Goal: Navigation & Orientation: Find specific page/section

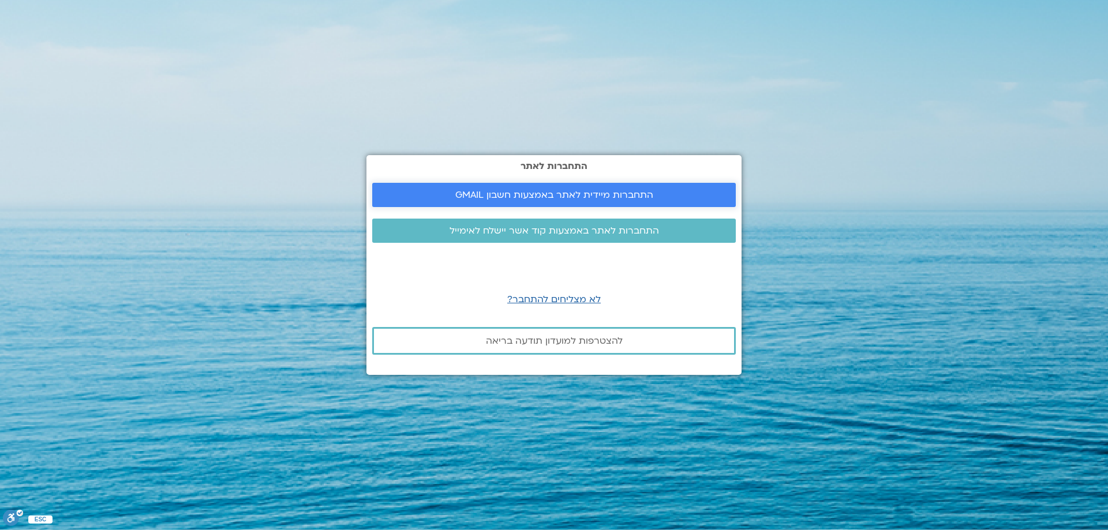
click at [636, 196] on span "התחברות מיידית לאתר באמצעות חשבון GMAIL" at bounding box center [554, 195] width 198 height 10
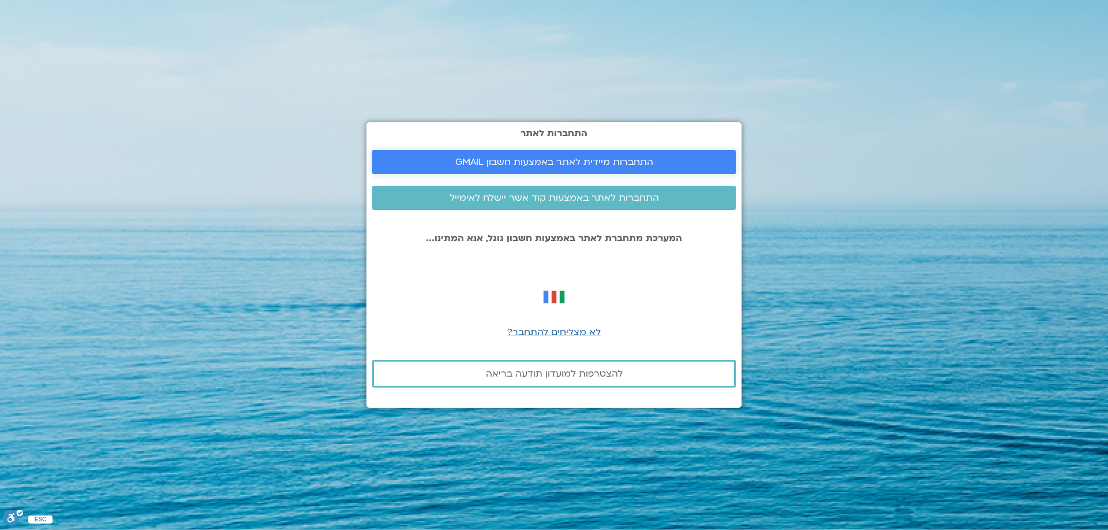
click at [612, 159] on span "התחברות מיידית לאתר באמצעות חשבון GMAIL" at bounding box center [554, 162] width 198 height 10
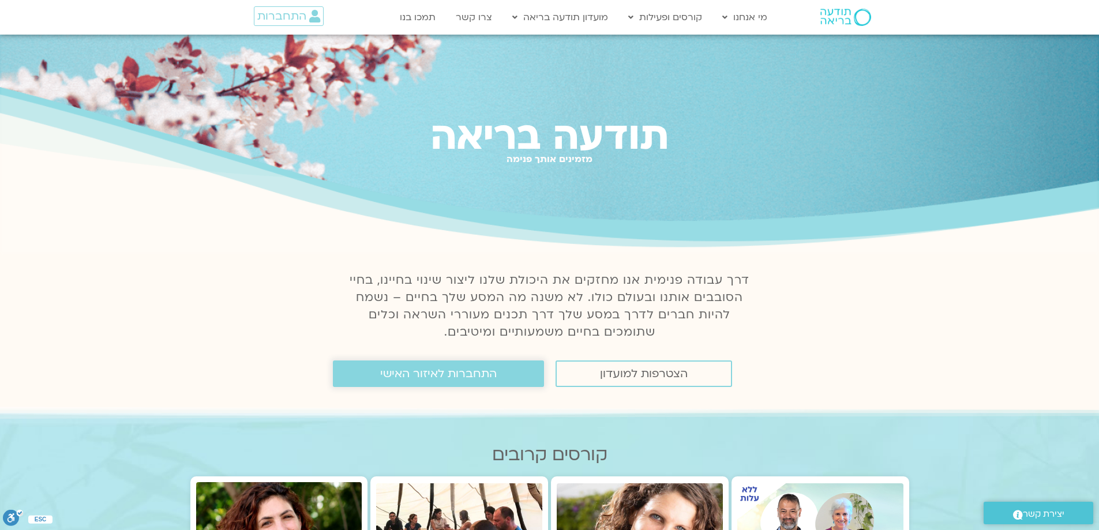
click at [408, 375] on span "התחברות לאיזור האישי" at bounding box center [438, 374] width 117 height 13
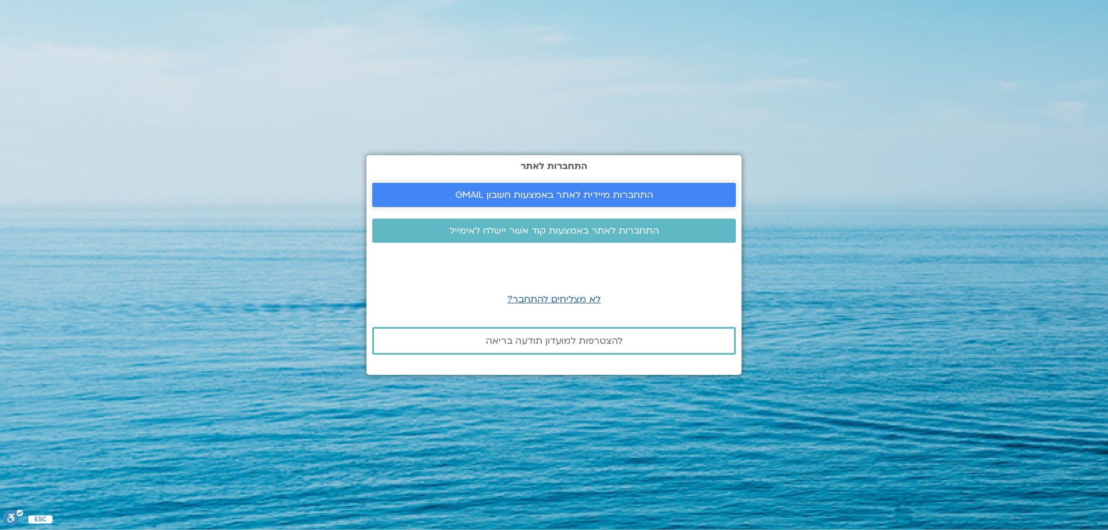
click at [579, 193] on span "התחברות מיידית לאתר באמצעות חשבון GMAIL" at bounding box center [554, 195] width 198 height 10
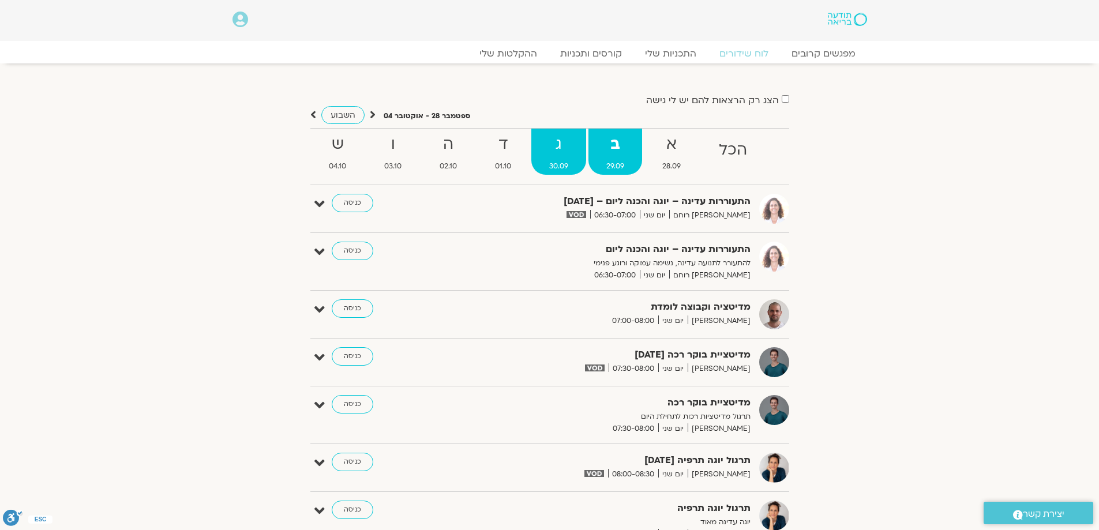
click at [565, 148] on strong "ג" at bounding box center [558, 145] width 55 height 26
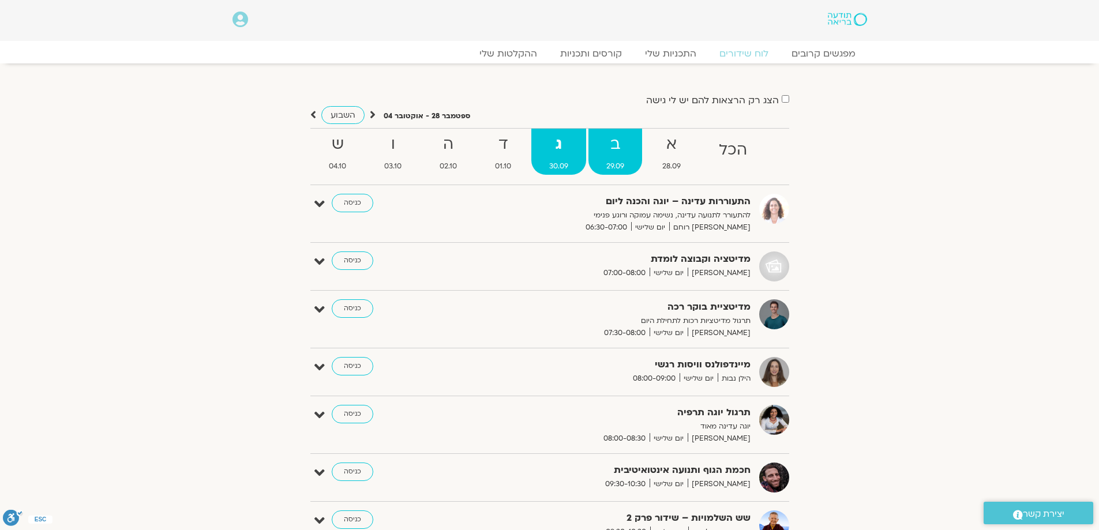
click at [613, 158] on link "ב 29.09" at bounding box center [616, 152] width 54 height 46
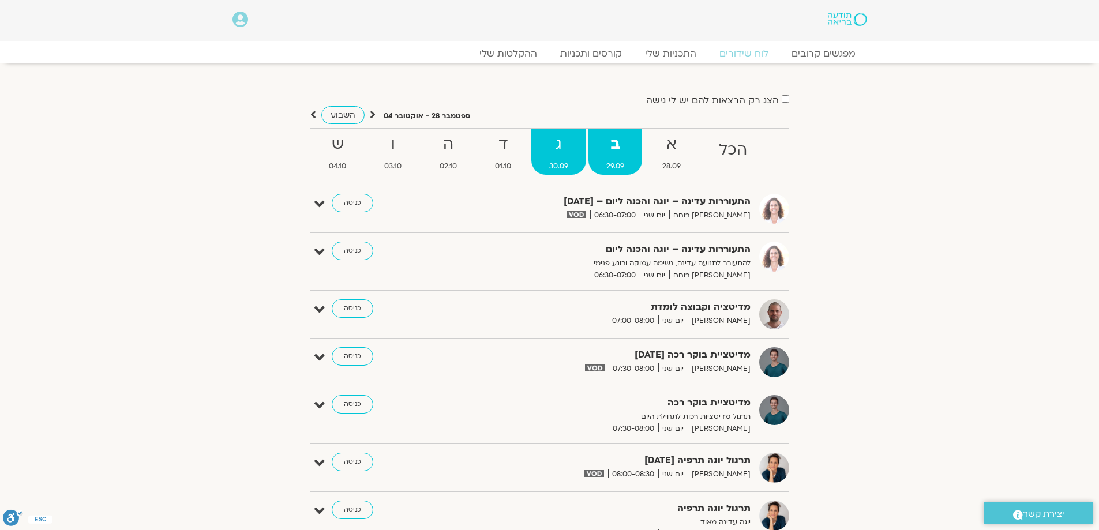
click at [561, 145] on strong "ג" at bounding box center [558, 145] width 55 height 26
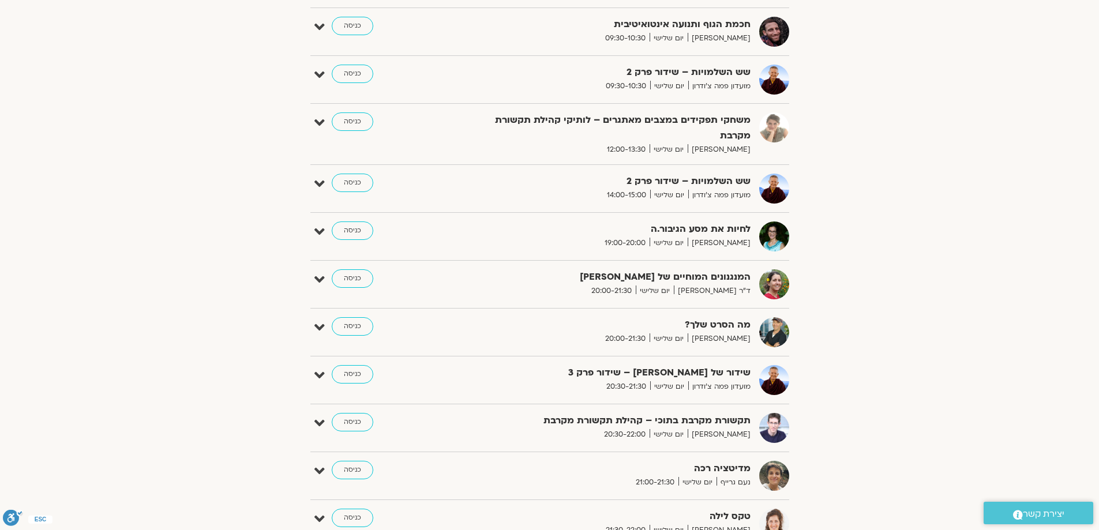
scroll to position [519, 0]
